Goal: Task Accomplishment & Management: Manage account settings

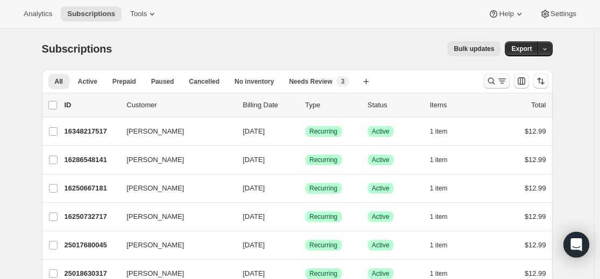
click at [492, 81] on icon "Search and filter results" at bounding box center [491, 81] width 11 height 11
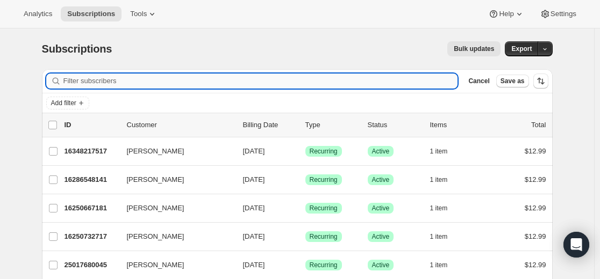
click at [315, 79] on input "Filter subscribers" at bounding box center [260, 81] width 394 height 15
paste input "[EMAIL_ADDRESS][DOMAIN_NAME]"
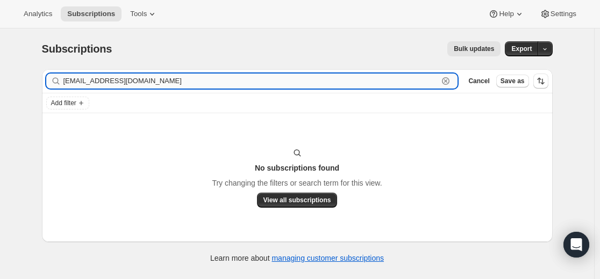
click at [222, 88] on input "[EMAIL_ADDRESS][DOMAIN_NAME]" at bounding box center [250, 81] width 375 height 15
paste input "lakudelka"
type input "[EMAIL_ADDRESS][DOMAIN_NAME]"
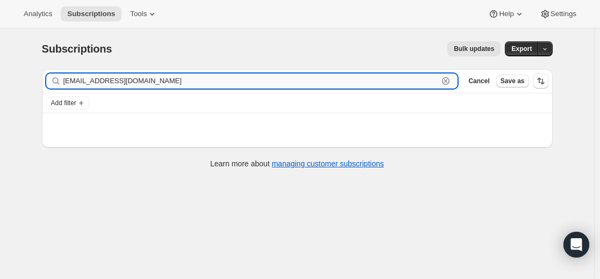
click at [219, 84] on input "[EMAIL_ADDRESS][DOMAIN_NAME]" at bounding box center [250, 81] width 375 height 15
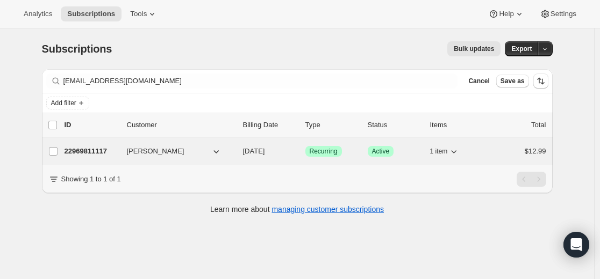
click at [92, 151] on p "22969811117" at bounding box center [91, 151] width 54 height 11
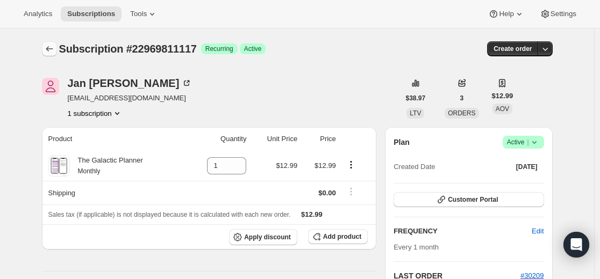
click at [53, 48] on icon "Subscriptions" at bounding box center [49, 49] width 11 height 11
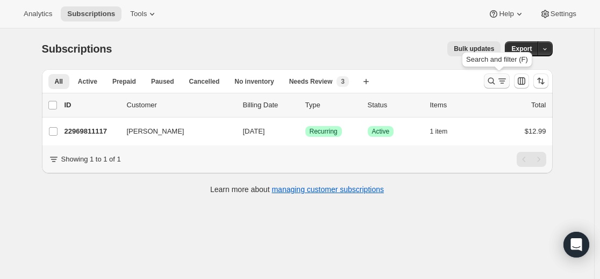
click at [491, 81] on icon "Search and filter results" at bounding box center [491, 81] width 11 height 11
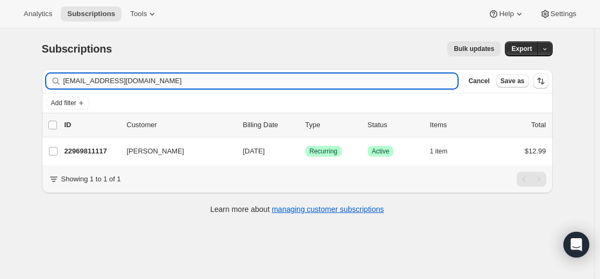
click at [288, 76] on input "[EMAIL_ADDRESS][DOMAIN_NAME]" at bounding box center [260, 81] width 394 height 15
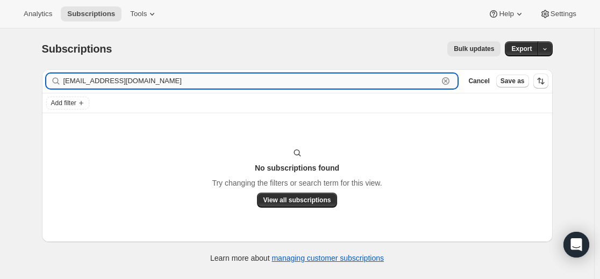
click at [169, 84] on input "[EMAIL_ADDRESS][DOMAIN_NAME]" at bounding box center [250, 81] width 375 height 15
click at [168, 84] on input "[EMAIL_ADDRESS][DOMAIN_NAME]" at bounding box center [250, 81] width 375 height 15
paste input "24540250285"
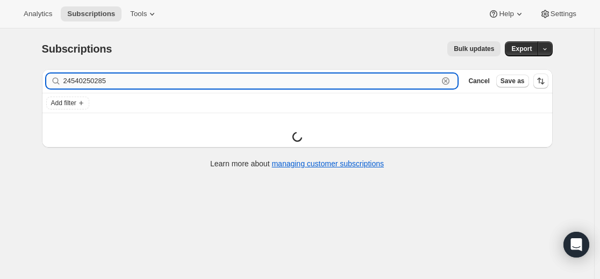
type input "24540250285"
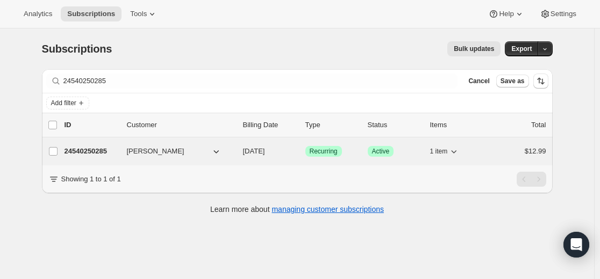
click at [92, 151] on p "24540250285" at bounding box center [91, 151] width 54 height 11
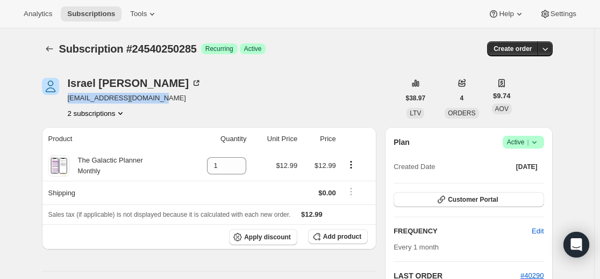
drag, startPoint x: 164, startPoint y: 96, endPoint x: 70, endPoint y: 102, distance: 94.7
click at [70, 102] on div "[PERSON_NAME] [EMAIL_ADDRESS][DOMAIN_NAME] 2 subscriptions" at bounding box center [220, 98] width 357 height 41
copy span "[EMAIL_ADDRESS][DOMAIN_NAME]"
click at [57, 48] on button "Subscriptions" at bounding box center [49, 48] width 15 height 15
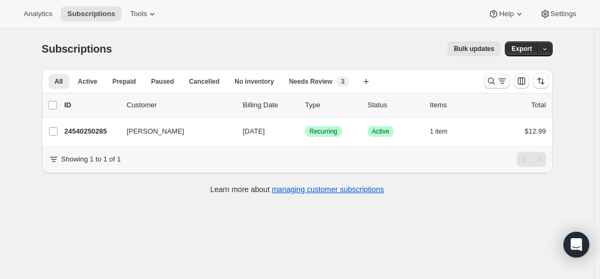
click at [494, 78] on icon "Search and filter results" at bounding box center [490, 81] width 7 height 7
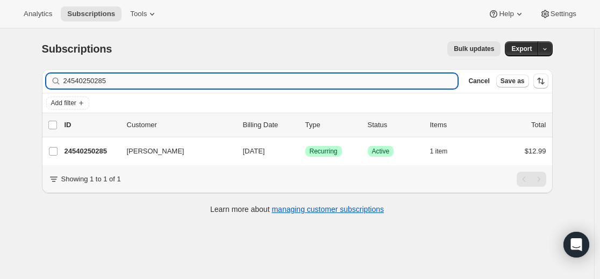
click at [323, 77] on input "24540250285" at bounding box center [260, 81] width 394 height 15
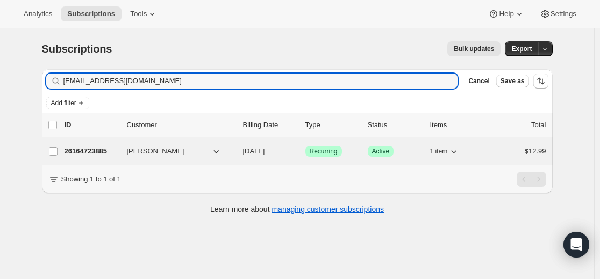
type input "[EMAIL_ADDRESS][DOMAIN_NAME]"
click at [92, 149] on p "26164723885" at bounding box center [91, 151] width 54 height 11
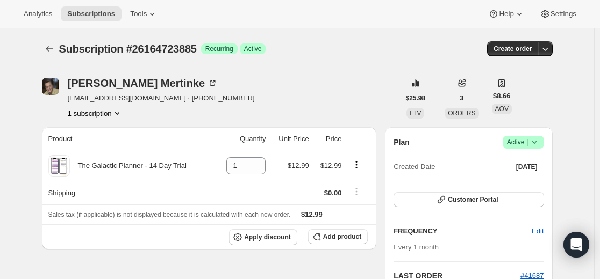
click at [539, 145] on icon at bounding box center [534, 142] width 11 height 11
click at [526, 180] on span "Cancel subscription" at bounding box center [521, 182] width 61 height 8
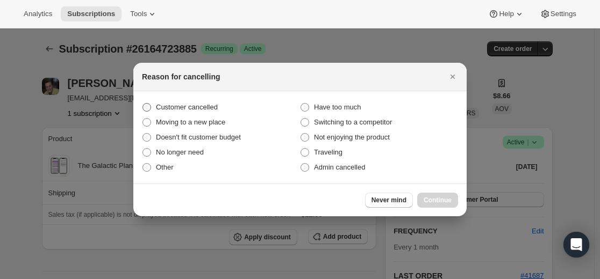
click at [218, 110] on span "Customer cancelled" at bounding box center [187, 107] width 62 height 8
click at [143, 104] on input "Customer cancelled" at bounding box center [142, 103] width 1 height 1
radio input "true"
click at [432, 197] on span "Continue" at bounding box center [437, 200] width 28 height 9
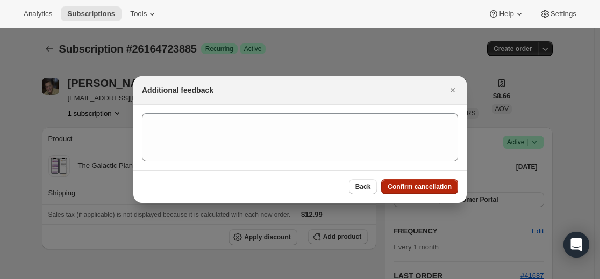
click at [413, 189] on span "Confirm cancellation" at bounding box center [419, 187] width 64 height 9
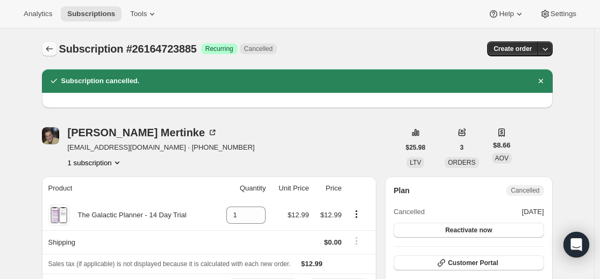
click at [46, 49] on button "Subscriptions" at bounding box center [49, 48] width 15 height 15
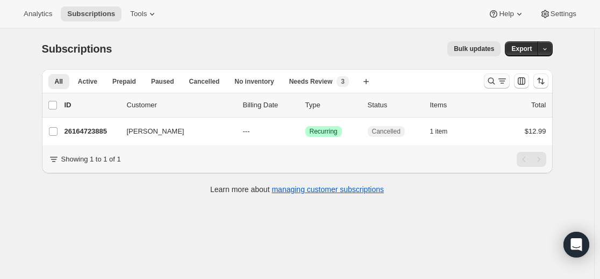
click at [501, 76] on icon "Search and filter results" at bounding box center [501, 81] width 11 height 11
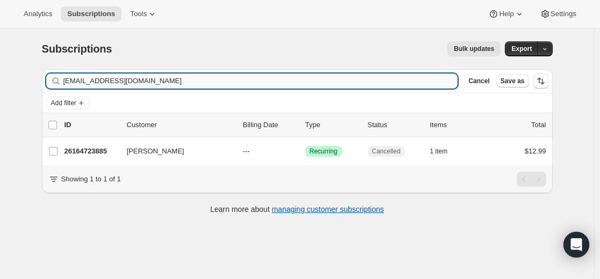
click at [305, 85] on input "[EMAIL_ADDRESS][DOMAIN_NAME]" at bounding box center [260, 81] width 394 height 15
click at [303, 84] on input "[EMAIL_ADDRESS][DOMAIN_NAME]" at bounding box center [260, 81] width 394 height 15
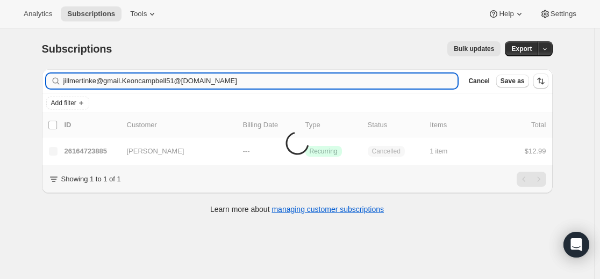
click at [303, 84] on input "jillmertinke@gmail.Keoncampbell51@[DOMAIN_NAME]" at bounding box center [260, 81] width 394 height 15
type input "[EMAIL_ADDRESS][DOMAIN_NAME]"
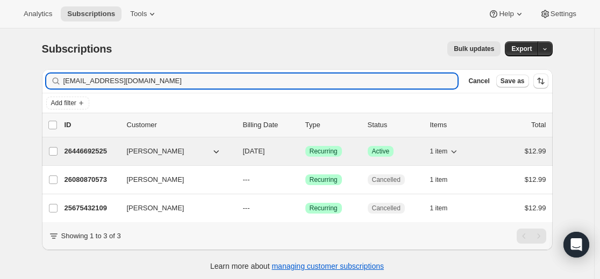
click at [98, 151] on p "26446692525" at bounding box center [91, 151] width 54 height 11
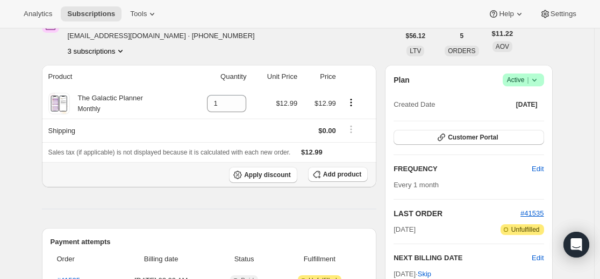
scroll to position [161, 0]
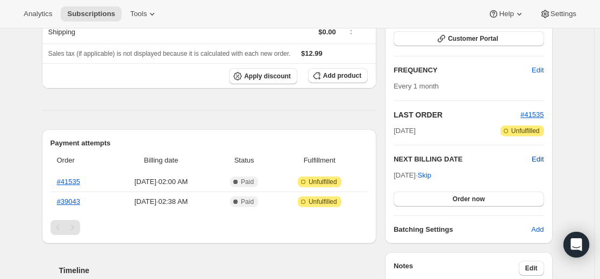
click at [542, 157] on span "Edit" at bounding box center [537, 159] width 12 height 11
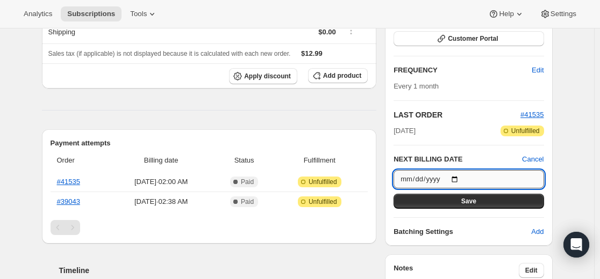
click at [464, 178] on input "[DATE]" at bounding box center [468, 179] width 150 height 18
type input "[DATE]"
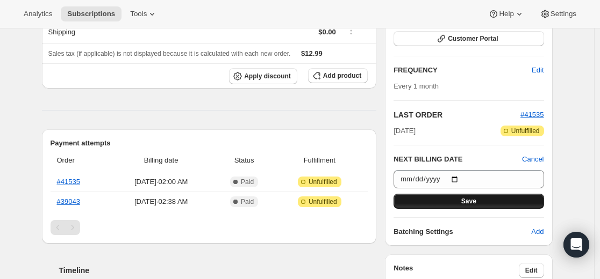
click at [480, 200] on button "Save" at bounding box center [468, 201] width 150 height 15
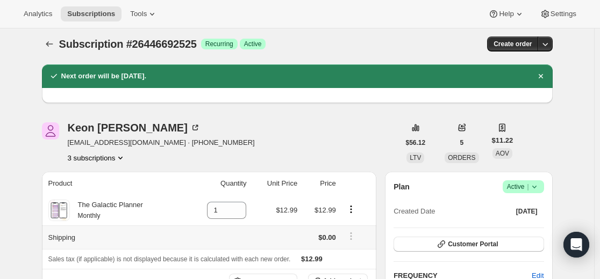
scroll to position [0, 0]
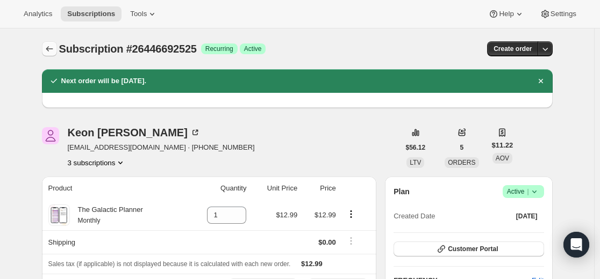
click at [53, 52] on icon "Subscriptions" at bounding box center [49, 49] width 11 height 11
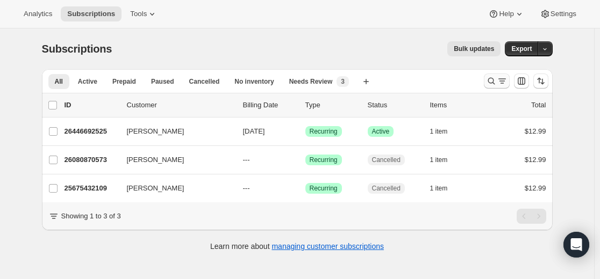
click at [493, 80] on icon "Search and filter results" at bounding box center [491, 81] width 11 height 11
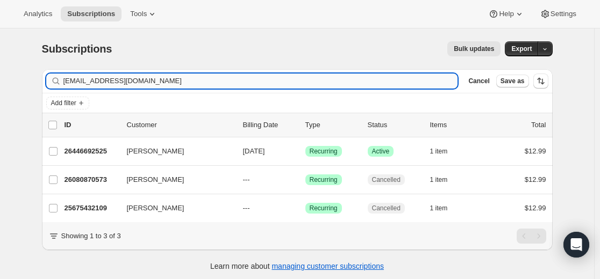
click at [343, 82] on input "[EMAIL_ADDRESS][DOMAIN_NAME]" at bounding box center [260, 81] width 394 height 15
type input "[EMAIL_ADDRESS][DOMAIN_NAME]"
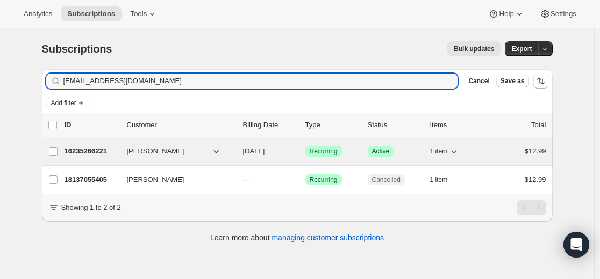
click at [103, 153] on p "16235266221" at bounding box center [91, 151] width 54 height 11
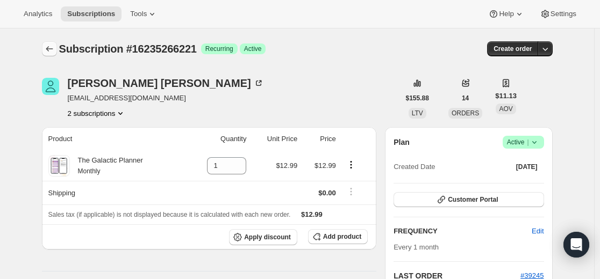
click at [53, 53] on icon "Subscriptions" at bounding box center [49, 49] width 11 height 11
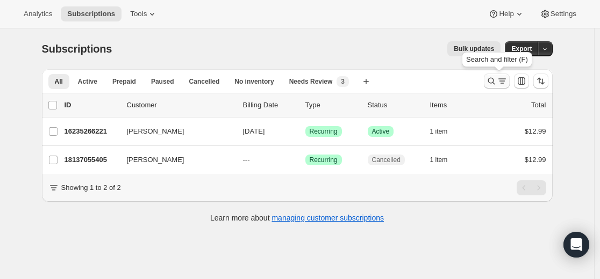
click at [494, 81] on icon "Search and filter results" at bounding box center [491, 81] width 11 height 11
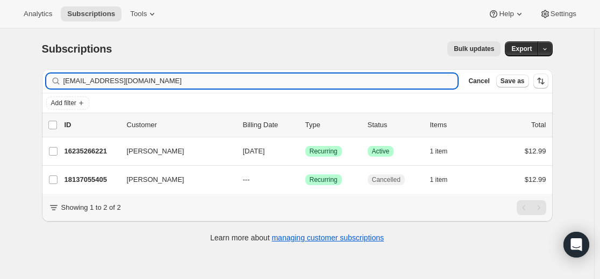
click at [268, 75] on input "[EMAIL_ADDRESS][DOMAIN_NAME]" at bounding box center [260, 81] width 394 height 15
type input "[EMAIL_ADDRESS][DOMAIN_NAME]"
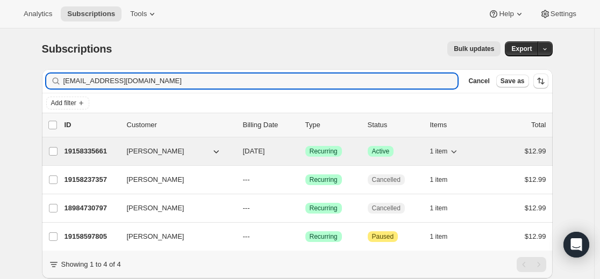
click at [100, 153] on p "19158335661" at bounding box center [91, 151] width 54 height 11
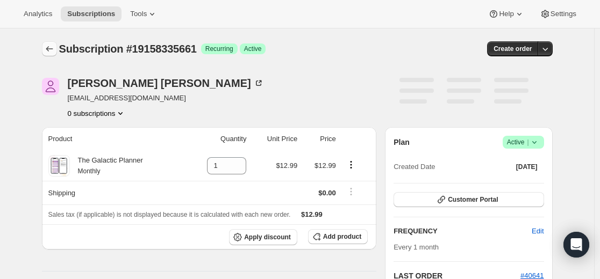
click at [49, 50] on icon "Subscriptions" at bounding box center [49, 49] width 11 height 11
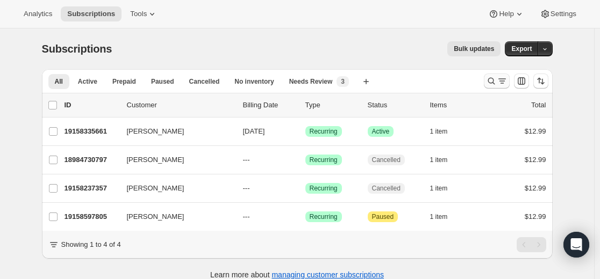
click at [496, 82] on icon "Search and filter results" at bounding box center [491, 81] width 11 height 11
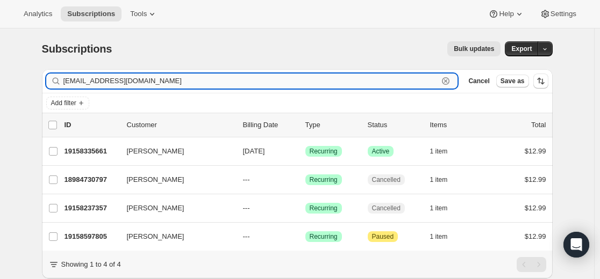
click at [321, 82] on input "[EMAIL_ADDRESS][DOMAIN_NAME]" at bounding box center [250, 81] width 375 height 15
paste input "[EMAIL_ADDRESS]"
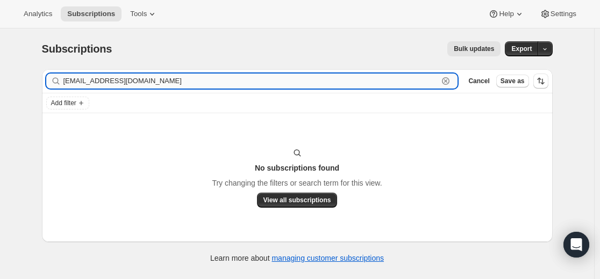
click at [176, 83] on input "[EMAIL_ADDRESS][DOMAIN_NAME]" at bounding box center [250, 81] width 375 height 15
paste input "19158597805"
type input "19158597805"
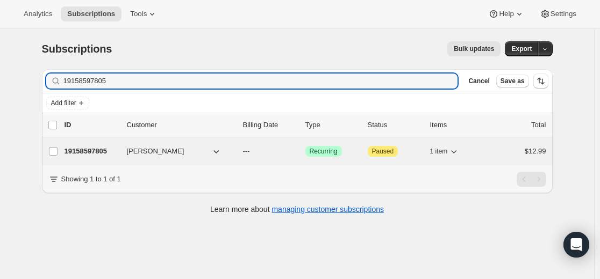
click at [95, 153] on p "19158597805" at bounding box center [91, 151] width 54 height 11
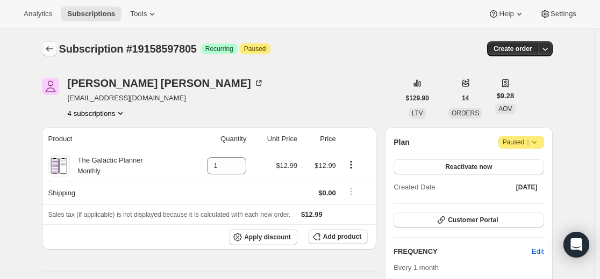
click at [47, 51] on icon "Subscriptions" at bounding box center [49, 49] width 11 height 11
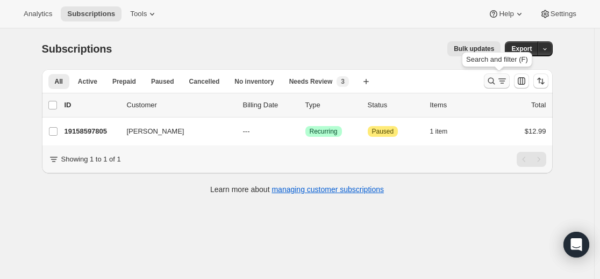
click at [490, 83] on icon "Search and filter results" at bounding box center [491, 81] width 11 height 11
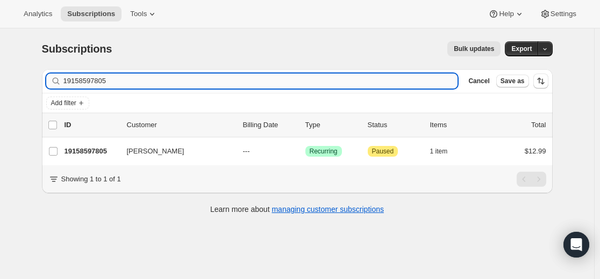
click at [308, 81] on input "19158597805" at bounding box center [260, 81] width 394 height 15
click at [308, 82] on input "19158597805" at bounding box center [260, 81] width 394 height 15
type input "[EMAIL_ADDRESS][DOMAIN_NAME]"
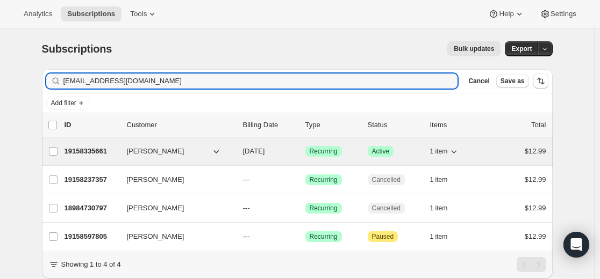
click at [92, 151] on p "19158335661" at bounding box center [91, 151] width 54 height 11
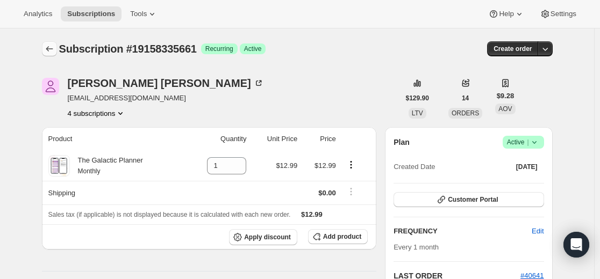
click at [54, 49] on icon "Subscriptions" at bounding box center [49, 49] width 11 height 11
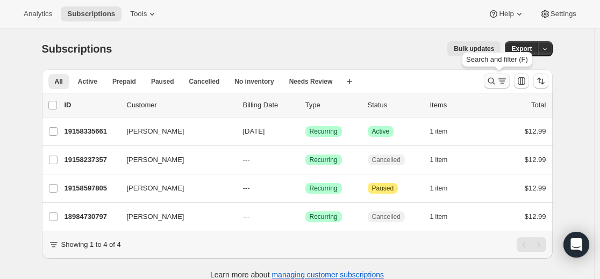
click at [493, 80] on icon "Search and filter results" at bounding box center [491, 81] width 11 height 11
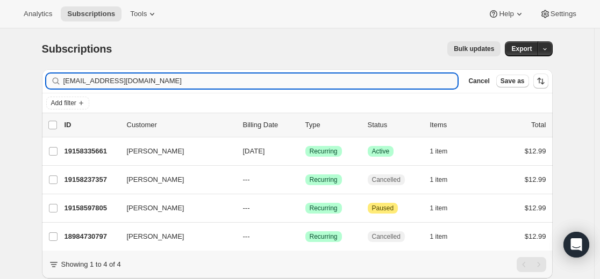
click at [312, 85] on input "[EMAIL_ADDRESS][DOMAIN_NAME]" at bounding box center [260, 81] width 394 height 15
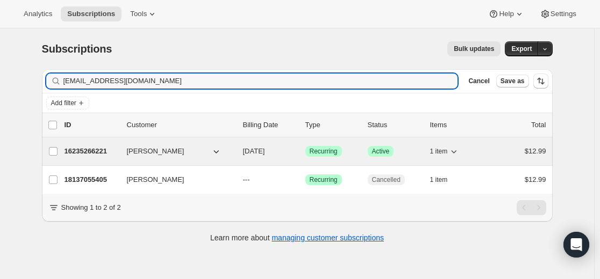
type input "[EMAIL_ADDRESS][DOMAIN_NAME]"
click at [92, 148] on p "16235266221" at bounding box center [91, 151] width 54 height 11
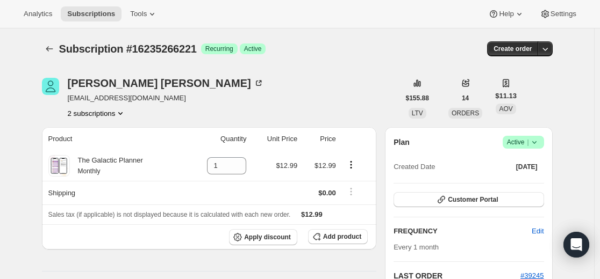
click at [538, 144] on icon at bounding box center [534, 142] width 11 height 11
click at [511, 165] on span "Pause subscription" at bounding box center [520, 164] width 59 height 8
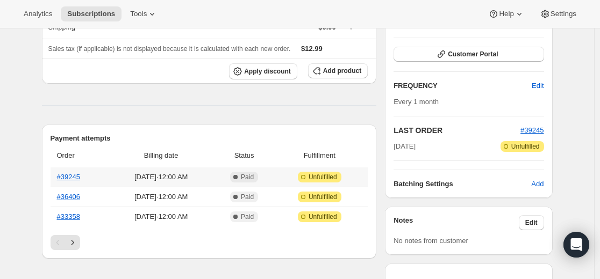
scroll to position [215, 0]
